Goal: Information Seeking & Learning: Learn about a topic

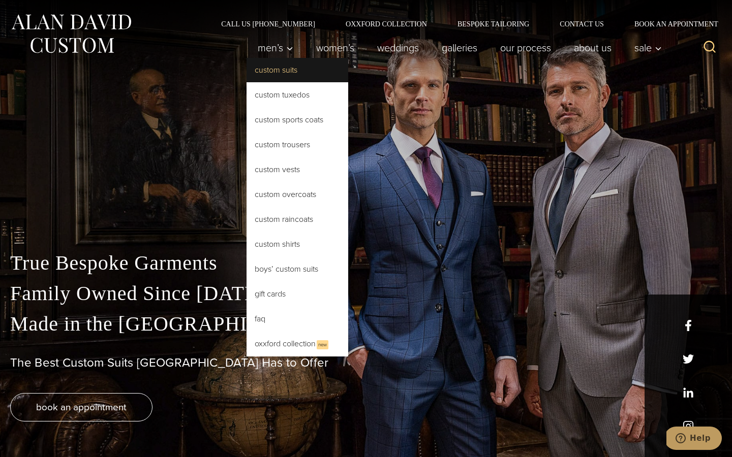
click at [276, 71] on link "Custom Suits" at bounding box center [297, 70] width 102 height 24
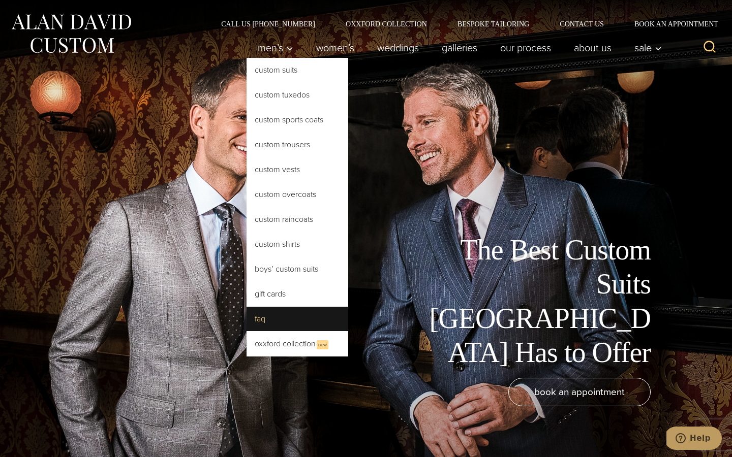
click at [270, 319] on link "FAQ" at bounding box center [297, 319] width 102 height 24
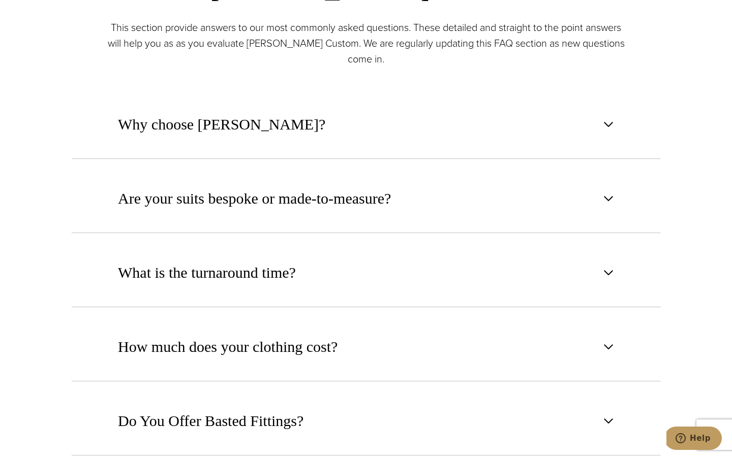
scroll to position [563, 0]
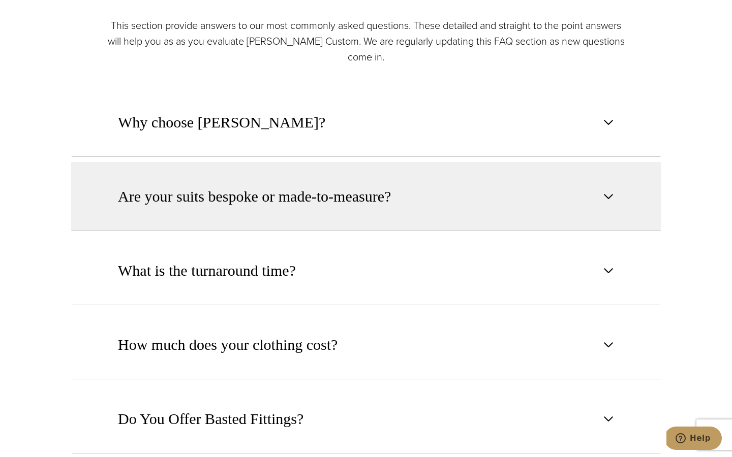
click at [324, 210] on button "Are your suits bespoke or made-to-measure?" at bounding box center [365, 196] width 589 height 69
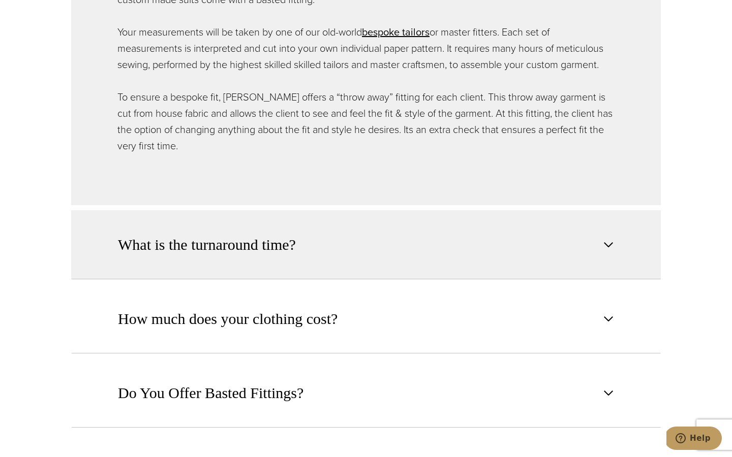
scroll to position [892, 0]
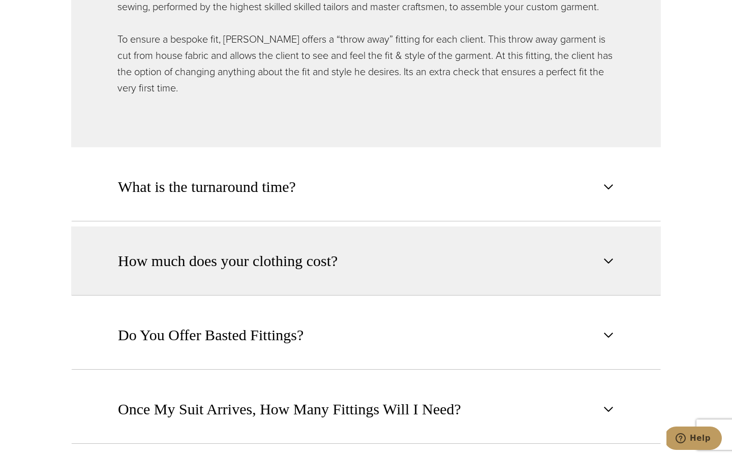
click at [317, 265] on span "How much does your clothing cost?" at bounding box center [228, 261] width 220 height 22
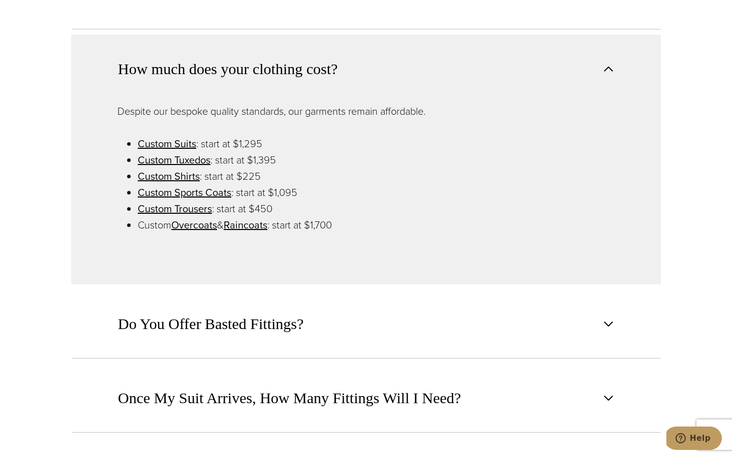
scroll to position [838, 0]
click at [171, 143] on link "Custom Suits" at bounding box center [167, 143] width 58 height 15
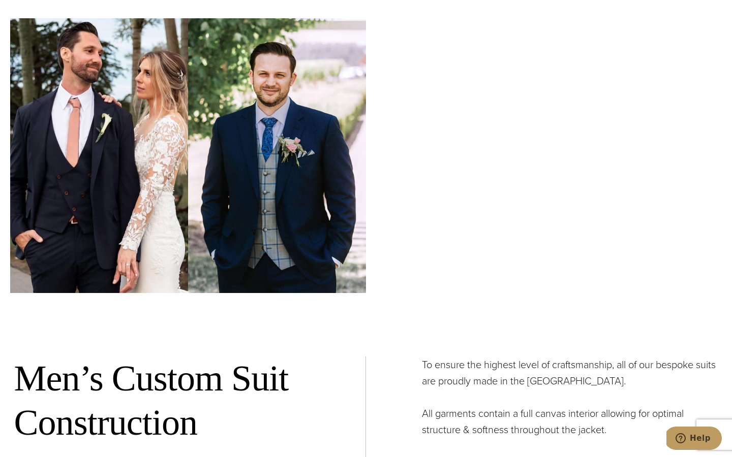
scroll to position [3577, 0]
